Goal: Check status: Check status

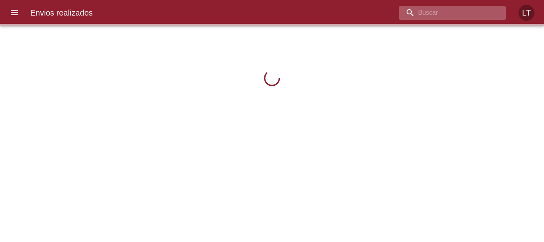
click at [449, 18] on input "buscar" at bounding box center [445, 13] width 93 height 14
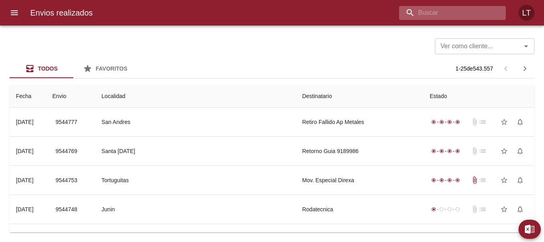
paste input "9522555"
type input "9522555"
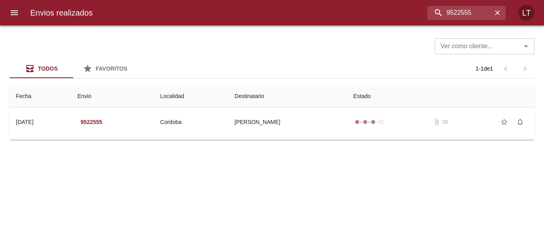
click at [314, 149] on div "Ver como cliente... Ver como cliente... Todos Favoritos 1 - 1 de 1 Fecha Envio …" at bounding box center [272, 133] width 544 height 216
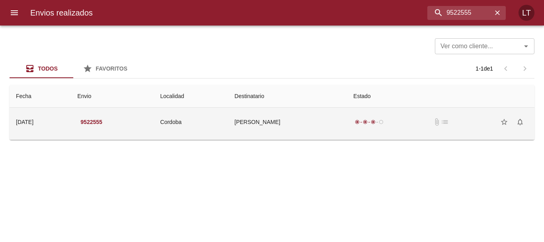
click at [313, 124] on td "Florencia Ramirez" at bounding box center [287, 122] width 119 height 29
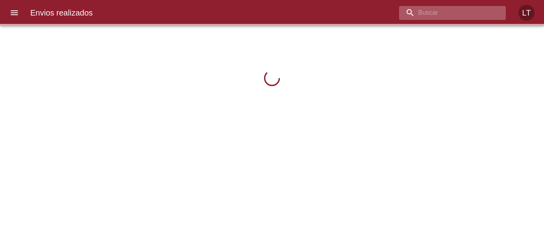
click at [452, 14] on input "buscar" at bounding box center [445, 13] width 93 height 14
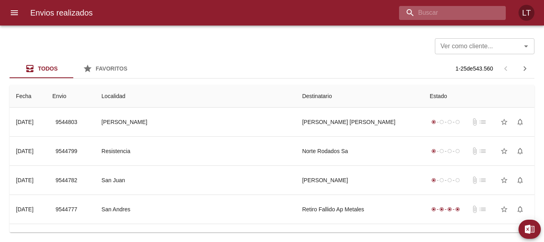
click at [452, 14] on input "buscar" at bounding box center [445, 13] width 93 height 14
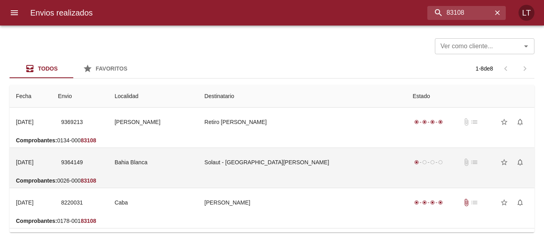
click at [332, 172] on td "Solaut - [GEOGRAPHIC_DATA][PERSON_NAME]" at bounding box center [302, 162] width 208 height 29
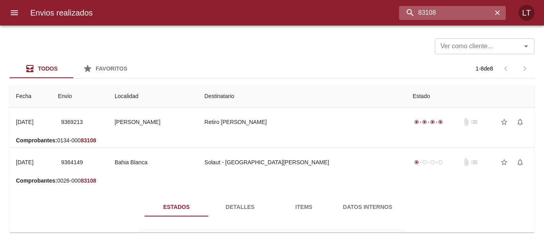
click at [454, 11] on input "83108" at bounding box center [445, 13] width 93 height 14
paste input "9364149"
type input "9364149"
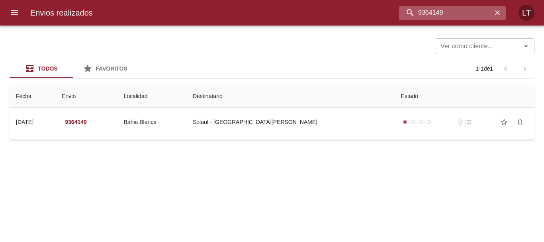
click at [402, 18] on input "9364149" at bounding box center [445, 13] width 93 height 14
